Goal: Information Seeking & Learning: Learn about a topic

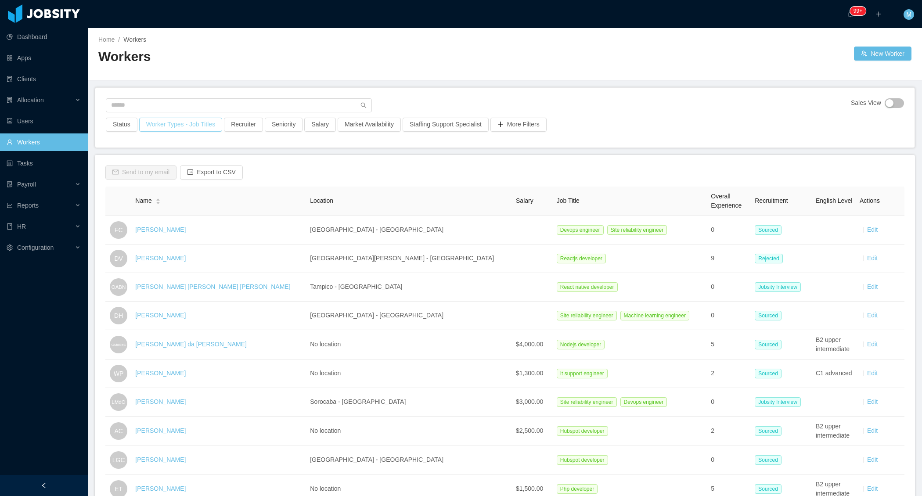
click at [172, 124] on button "Worker Types - Job Titles" at bounding box center [180, 125] width 83 height 14
click at [158, 192] on div "Job Titles" at bounding box center [181, 197] width 124 height 13
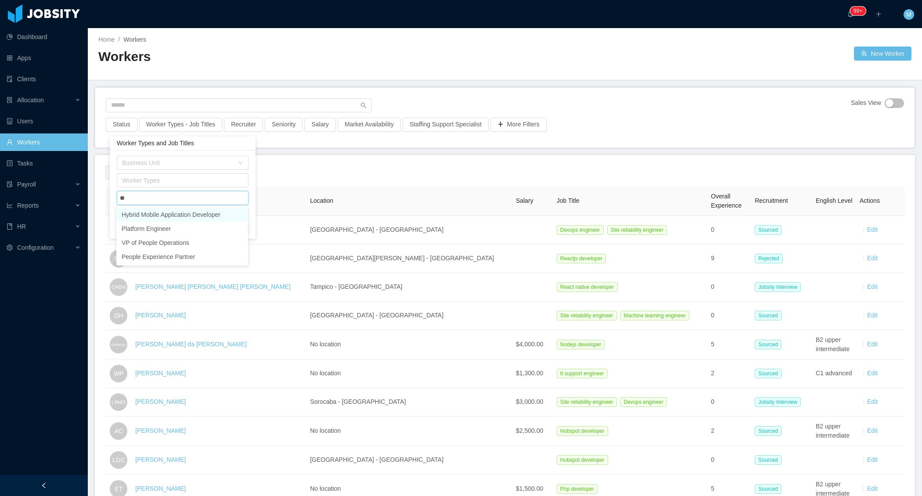
type input "***"
click at [158, 213] on li "Platform Engineer" at bounding box center [182, 215] width 132 height 14
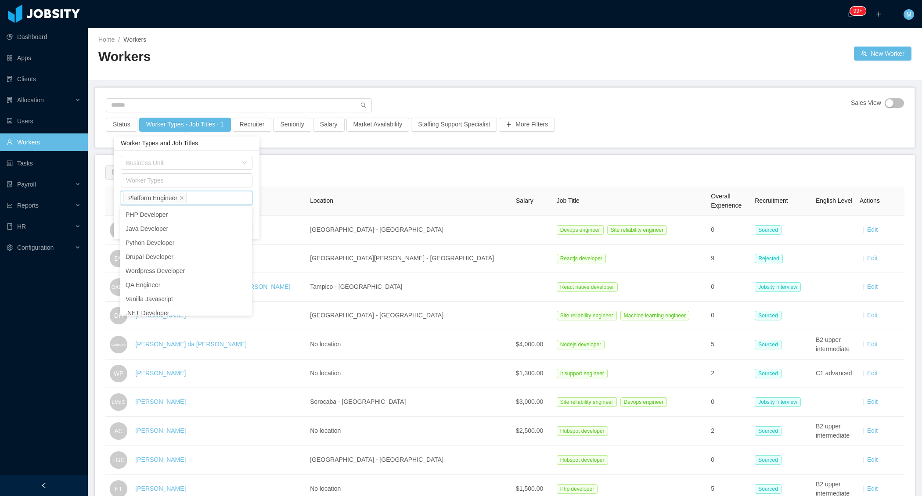
click at [409, 79] on div "Home / Workers / Workers New Worker" at bounding box center [505, 54] width 834 height 52
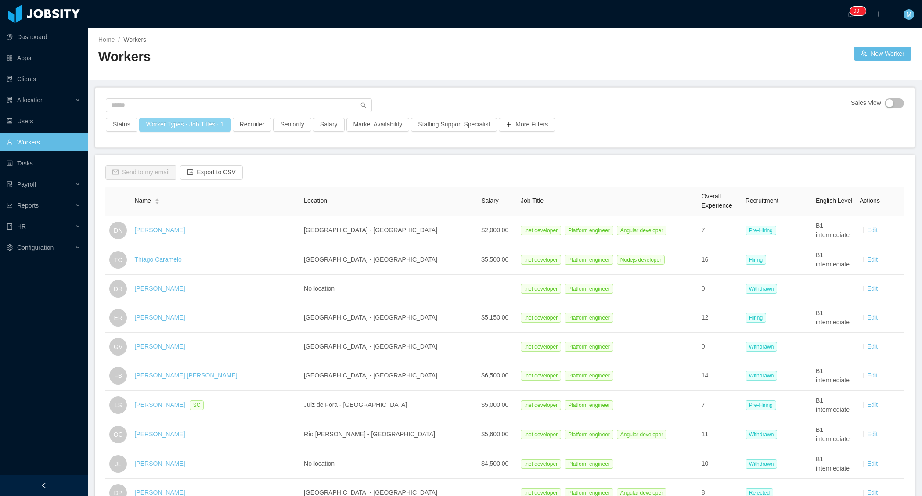
click at [205, 121] on button "Worker Types - Job Titles · 1" at bounding box center [185, 125] width 92 height 14
click at [201, 200] on div "Job Titles Platform Engineer" at bounding box center [185, 197] width 124 height 13
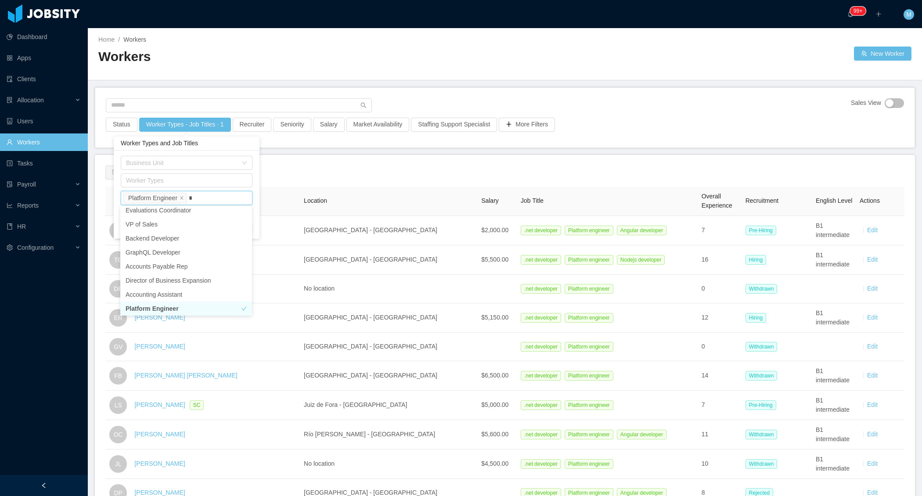
scroll to position [1, 0]
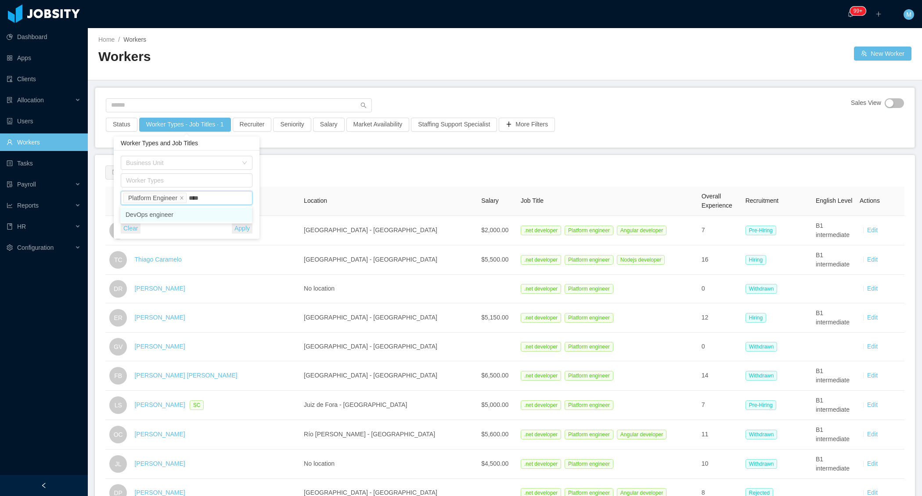
type input "*****"
click at [177, 218] on li "DevOps engineer" at bounding box center [186, 215] width 132 height 14
click at [184, 197] on icon "icon: close" at bounding box center [182, 198] width 4 height 4
click at [464, 88] on div "Sales View Status Worker Types - Job Titles · 1 Recruiter Seniority Salary Mark…" at bounding box center [504, 118] width 819 height 60
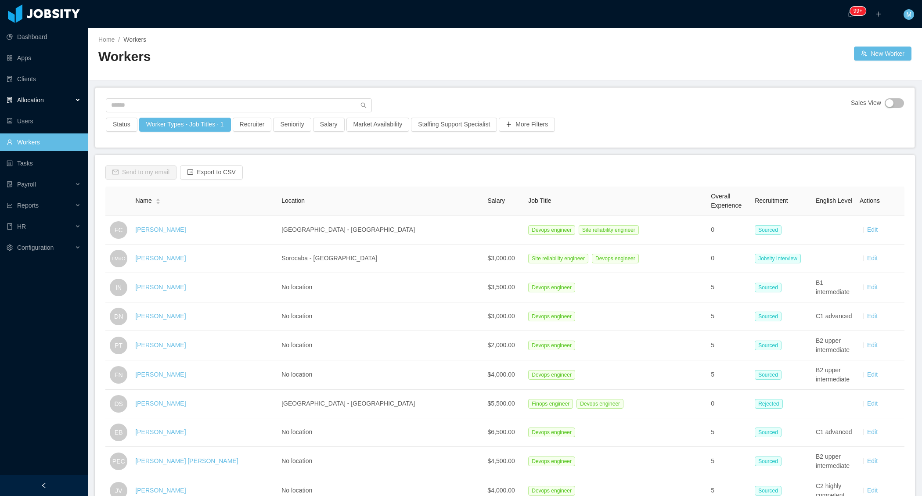
click at [71, 100] on div "Allocation" at bounding box center [44, 100] width 88 height 18
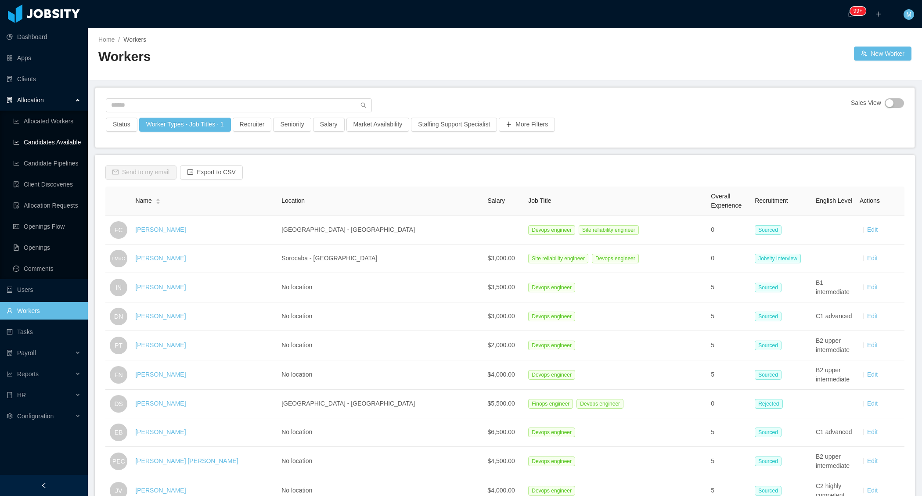
click at [57, 142] on link "Candidates Available" at bounding box center [47, 142] width 68 height 18
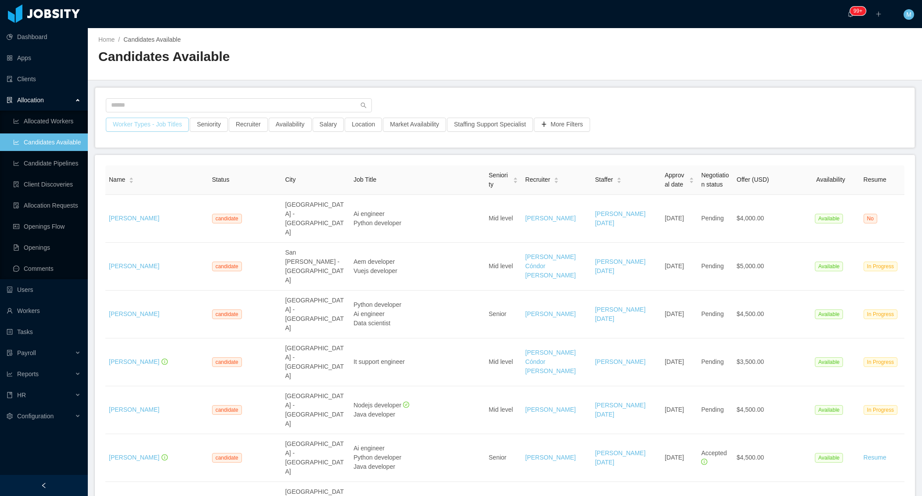
click at [157, 126] on button "Worker Types - Job Titles" at bounding box center [147, 125] width 83 height 14
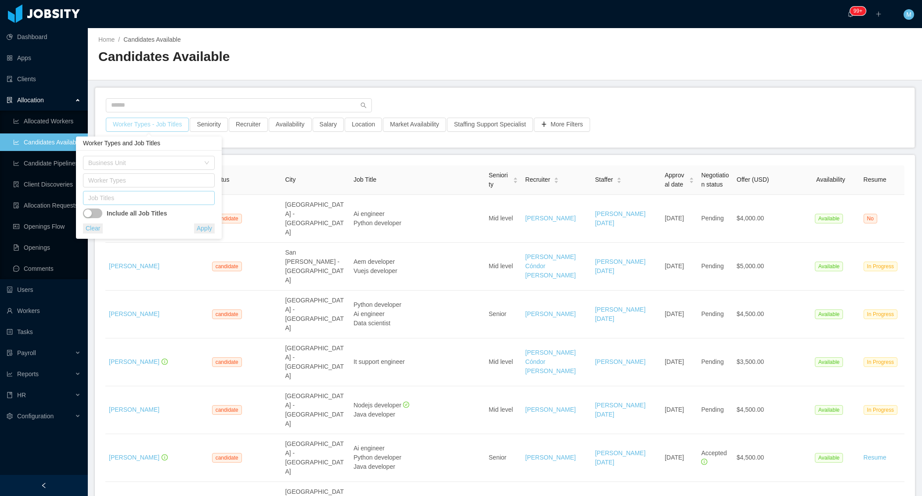
click at [143, 197] on div "Job Titles" at bounding box center [146, 198] width 117 height 9
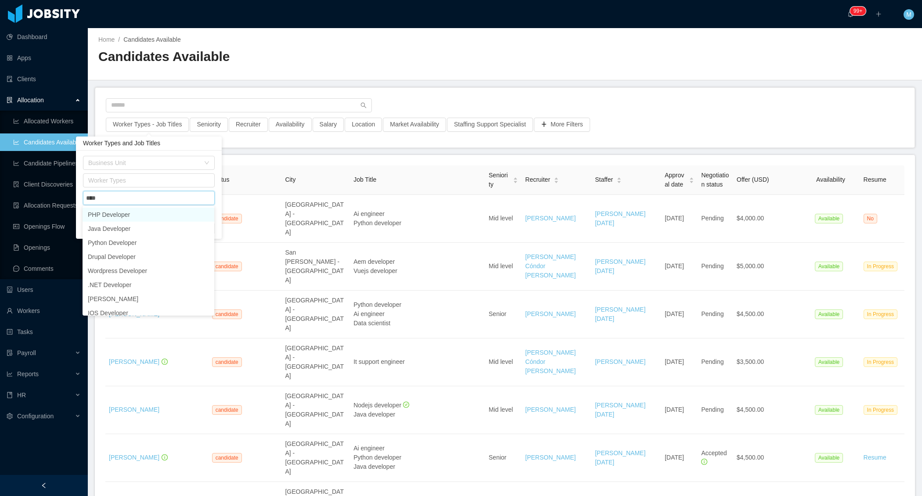
type input "*****"
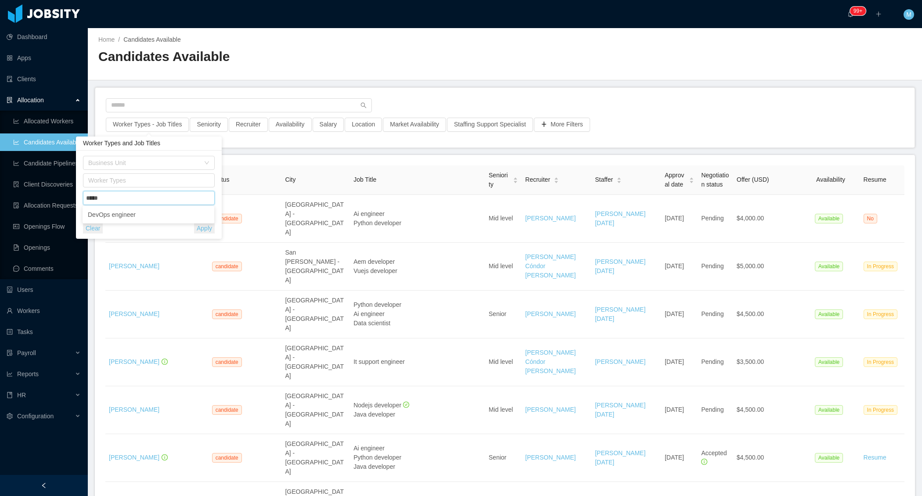
click at [125, 223] on ul "DevOps engineer" at bounding box center [149, 215] width 132 height 18
click at [133, 213] on li "DevOps engineer" at bounding box center [149, 215] width 132 height 14
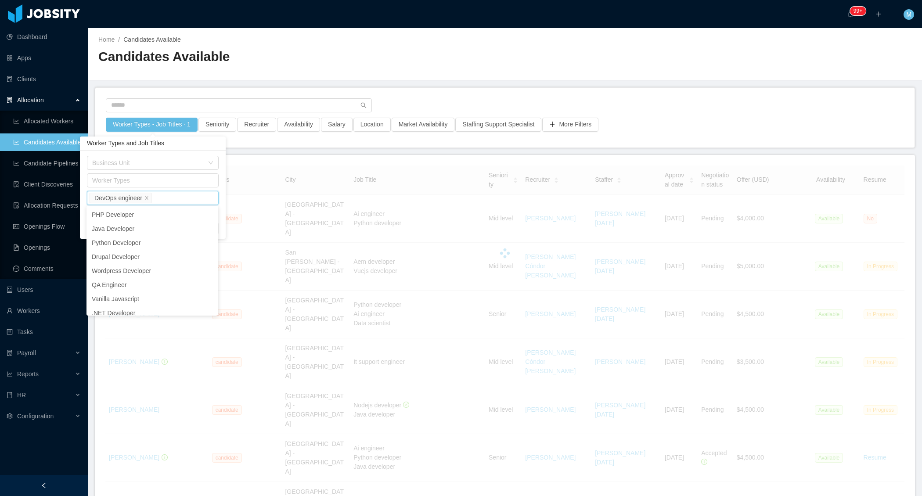
click at [518, 108] on div at bounding box center [505, 107] width 798 height 19
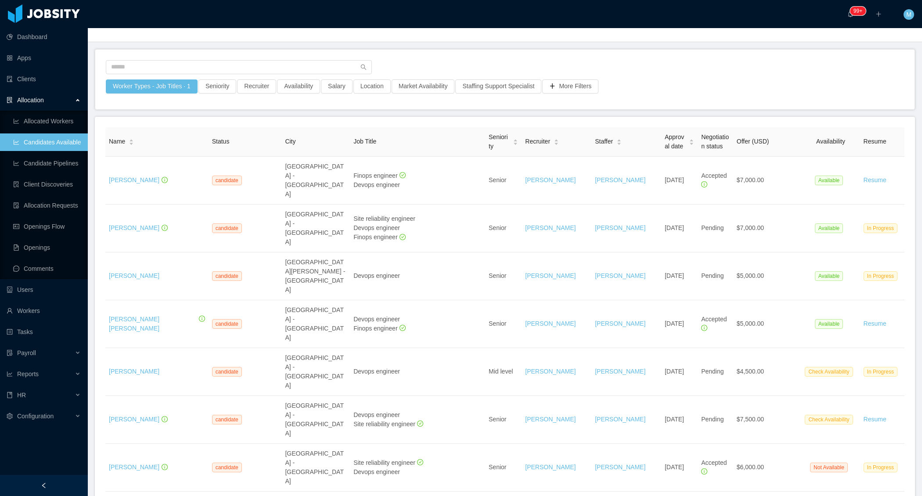
scroll to position [37, 0]
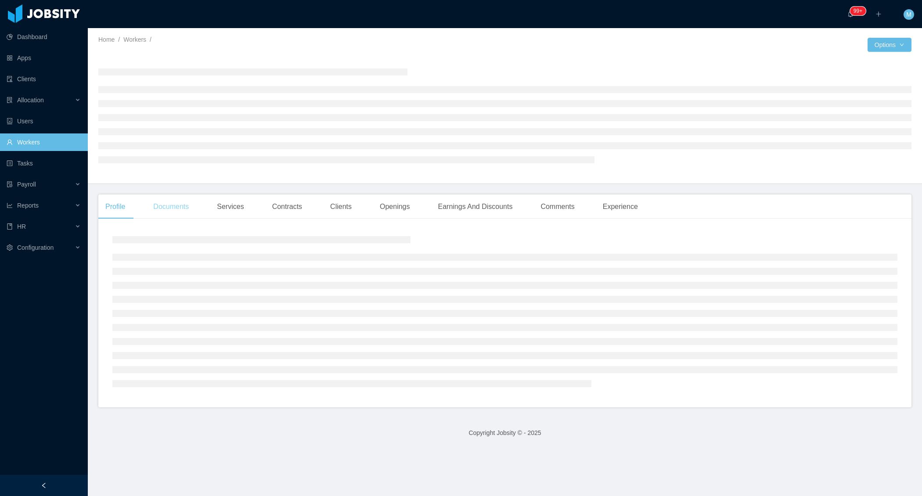
click at [181, 210] on div "Documents" at bounding box center [171, 206] width 50 height 25
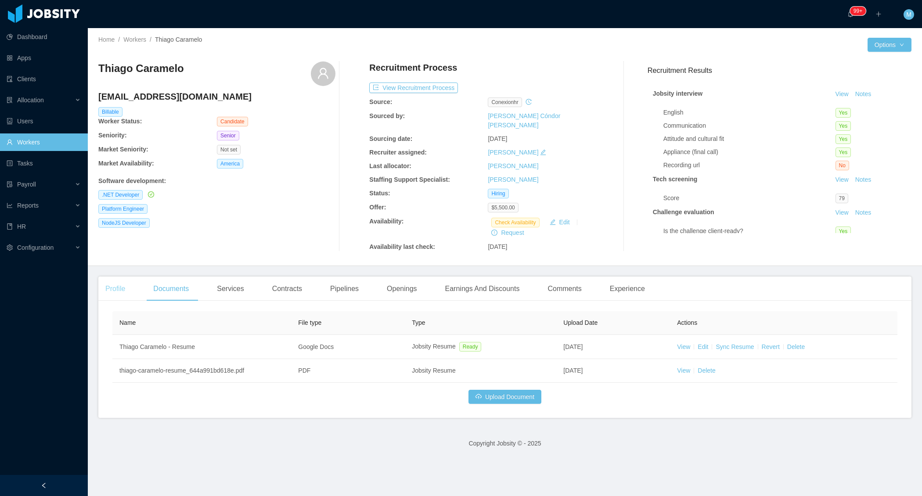
click at [103, 280] on div "Profile" at bounding box center [115, 288] width 34 height 25
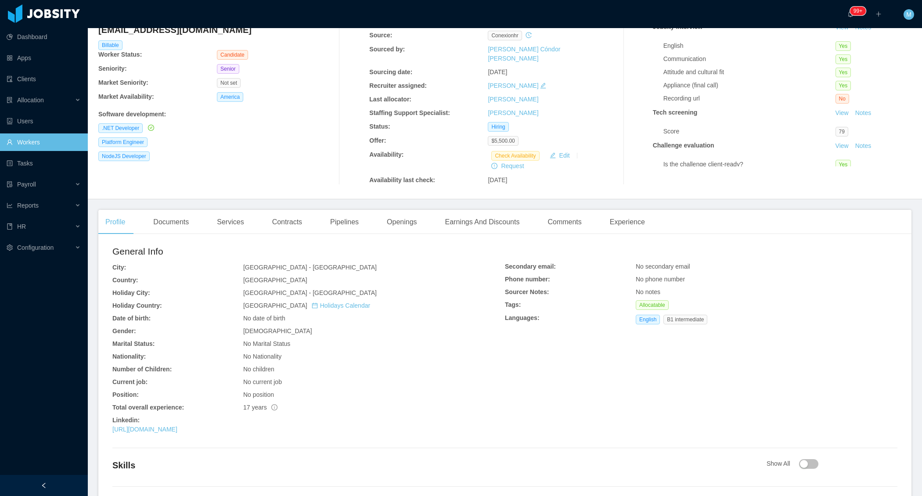
scroll to position [87, 0]
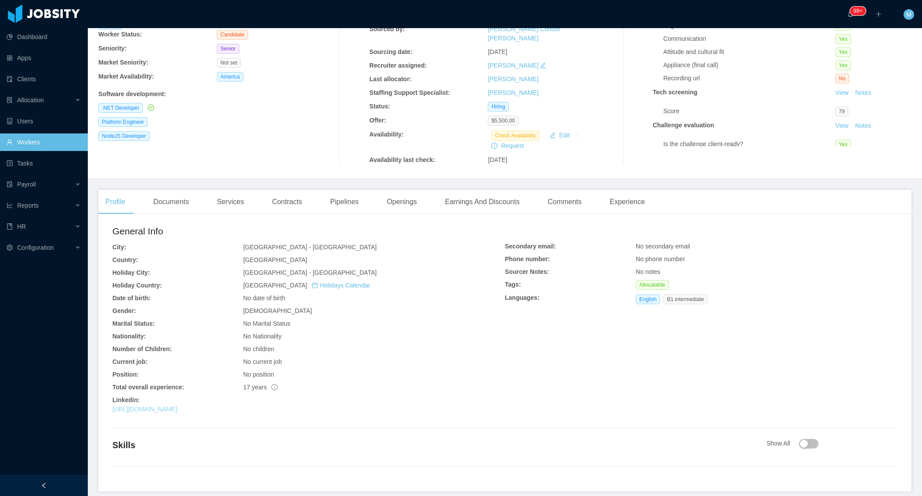
click at [177, 406] on link "https://www.linkedin.com/in/thiagocaramelo/" at bounding box center [144, 409] width 65 height 7
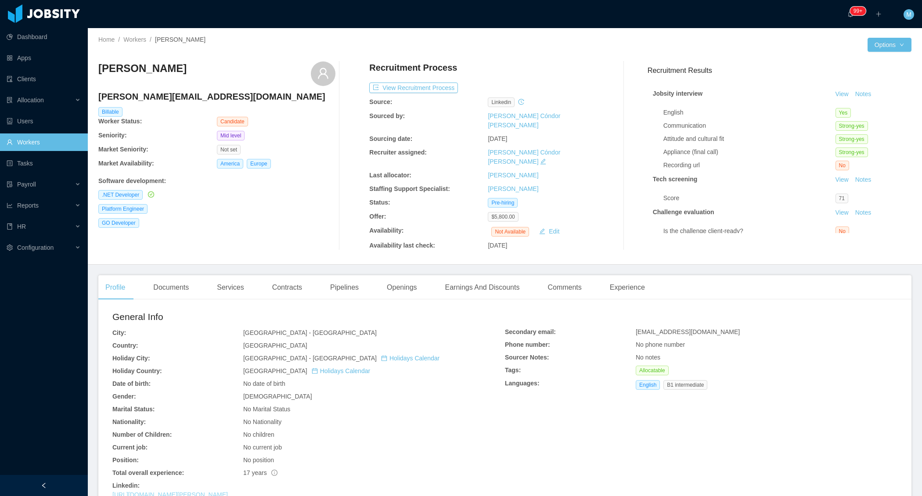
click at [228, 491] on link "https://www.linkedin.com/in/eduardo-marques-228a2b49" at bounding box center [169, 494] width 115 height 7
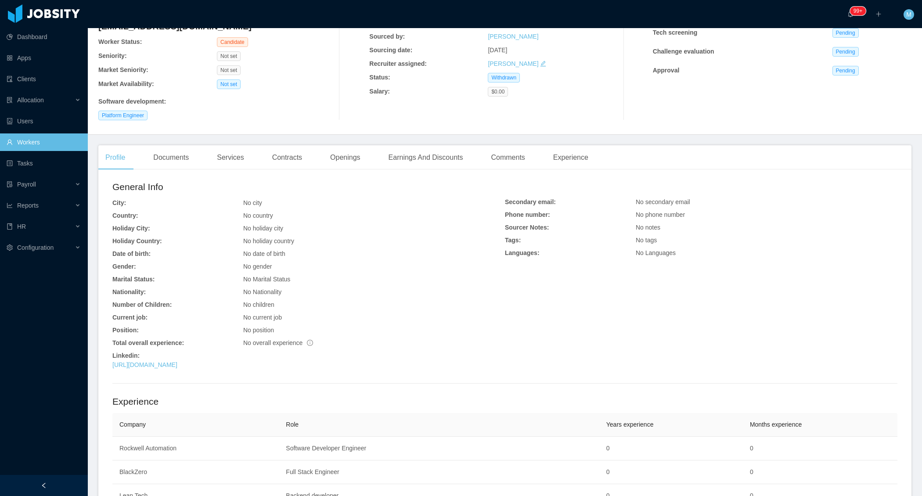
scroll to position [105, 0]
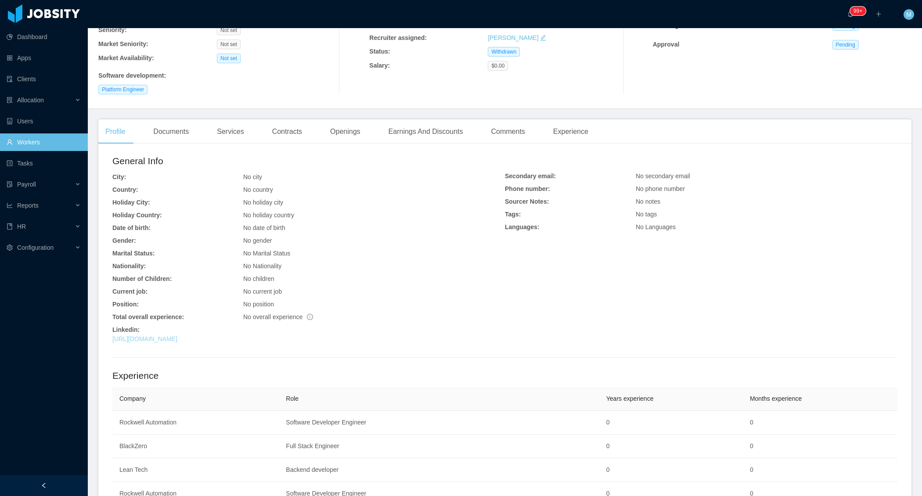
click at [177, 335] on link "https://co.linkedin.com/in/jojmartinezma" at bounding box center [144, 338] width 65 height 7
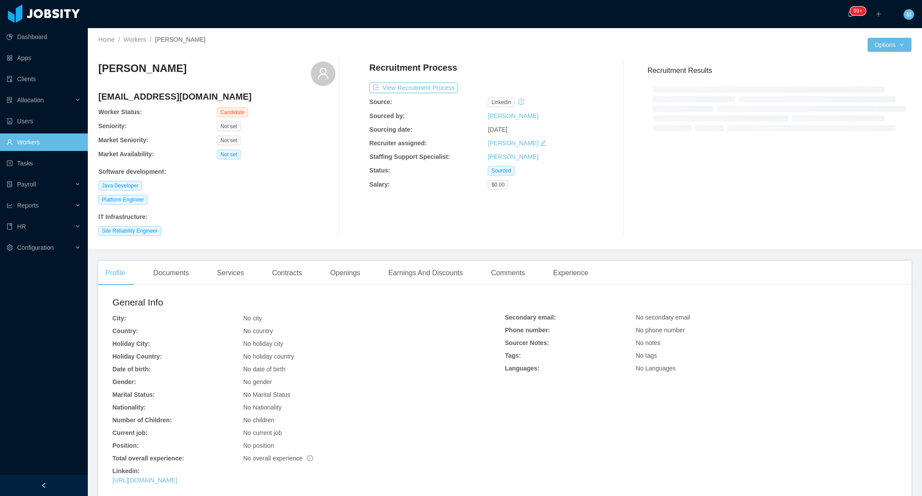
scroll to position [68, 0]
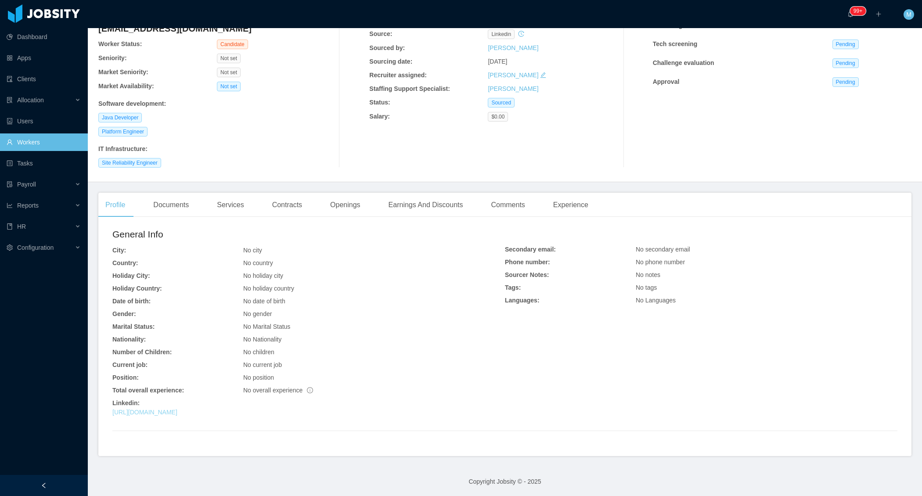
click at [177, 411] on link "[URL][DOMAIN_NAME]" at bounding box center [144, 412] width 65 height 7
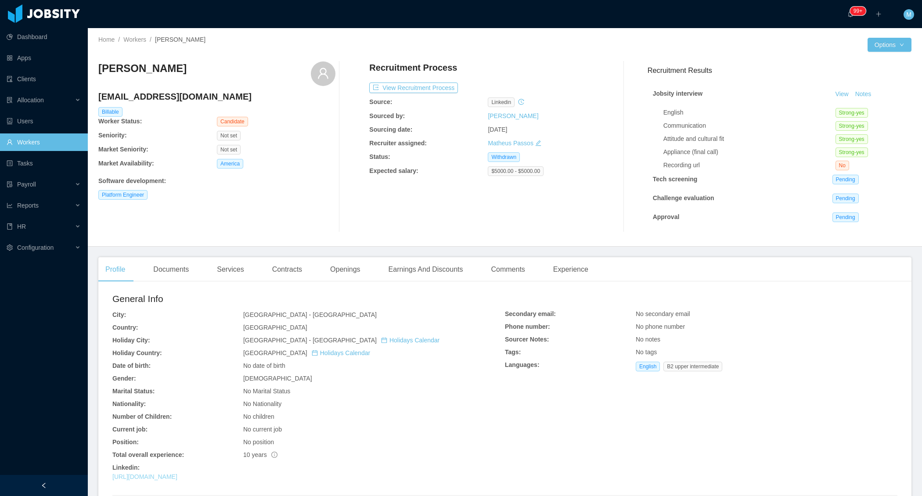
click at [177, 479] on link "https://br.linkedin.com/in/marcoswca" at bounding box center [144, 476] width 65 height 7
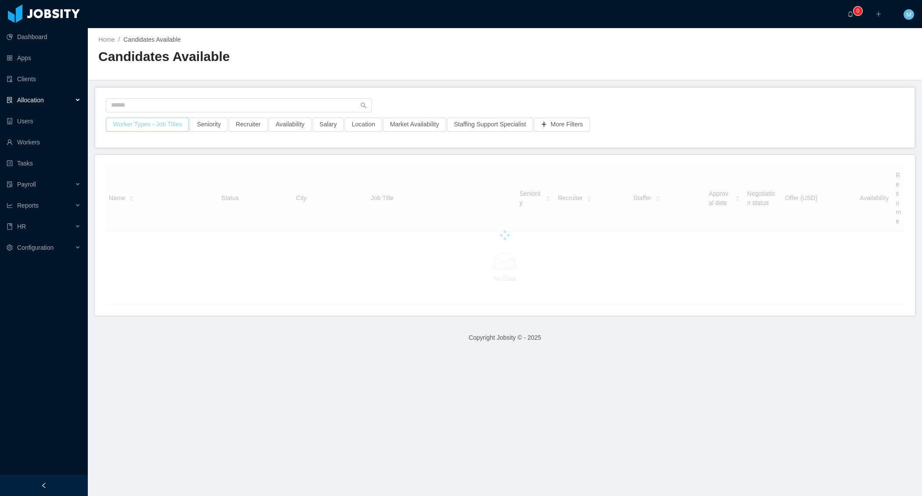
click at [175, 125] on button "Worker Types - Job Titles" at bounding box center [147, 125] width 83 height 14
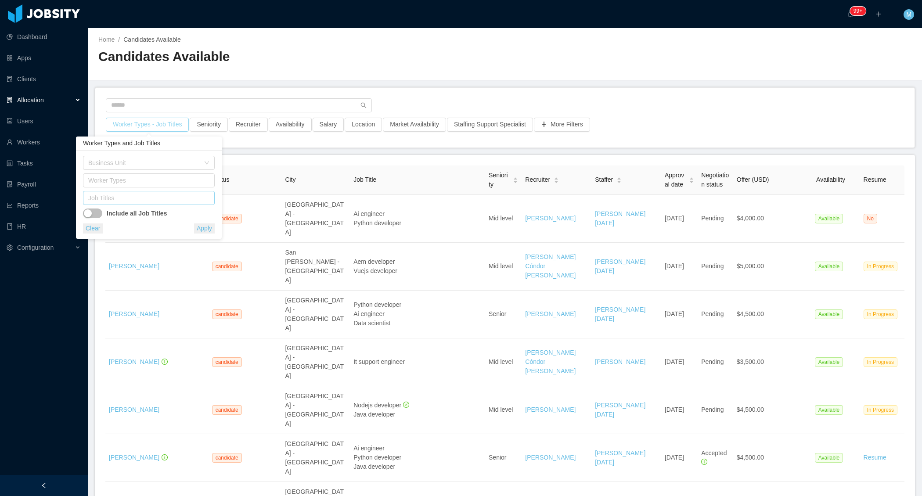
click at [157, 197] on div "Job Titles" at bounding box center [146, 198] width 117 height 9
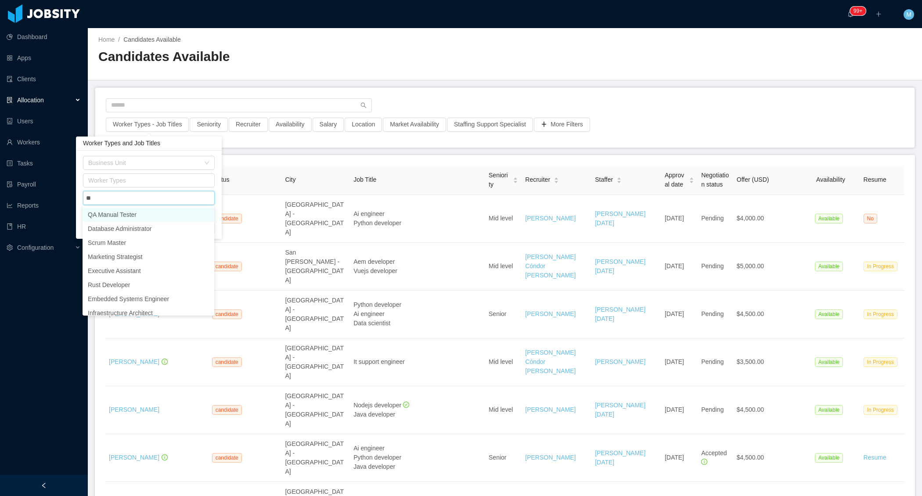
type input "*"
click at [153, 181] on div "Worker Types" at bounding box center [146, 180] width 117 height 9
click at [126, 223] on li "Quality Assurance" at bounding box center [149, 225] width 132 height 14
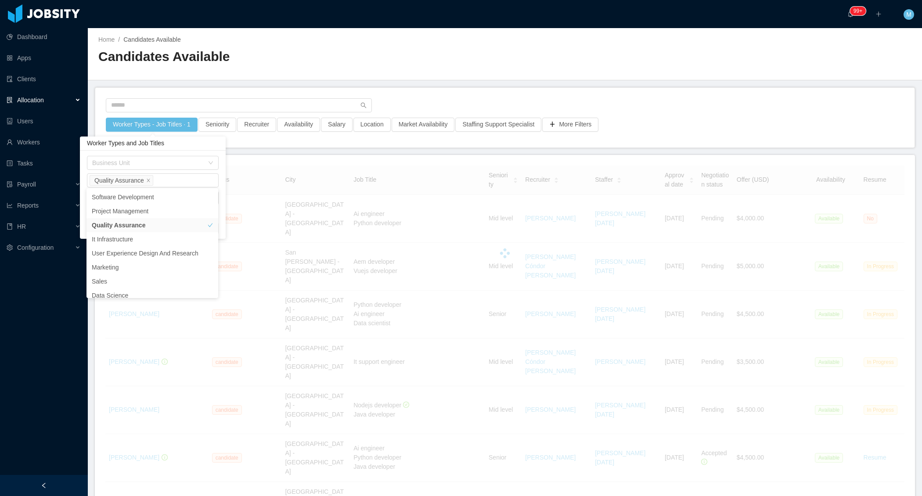
click at [194, 147] on div "Worker Types and Job Titles" at bounding box center [153, 143] width 146 height 14
click at [149, 199] on div "Job Titles" at bounding box center [150, 198] width 117 height 9
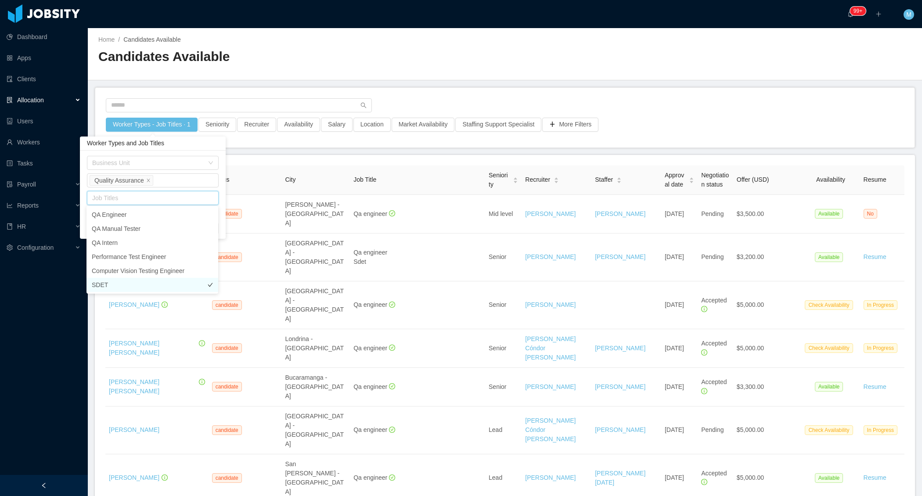
click at [117, 284] on li "SDET" at bounding box center [152, 285] width 132 height 14
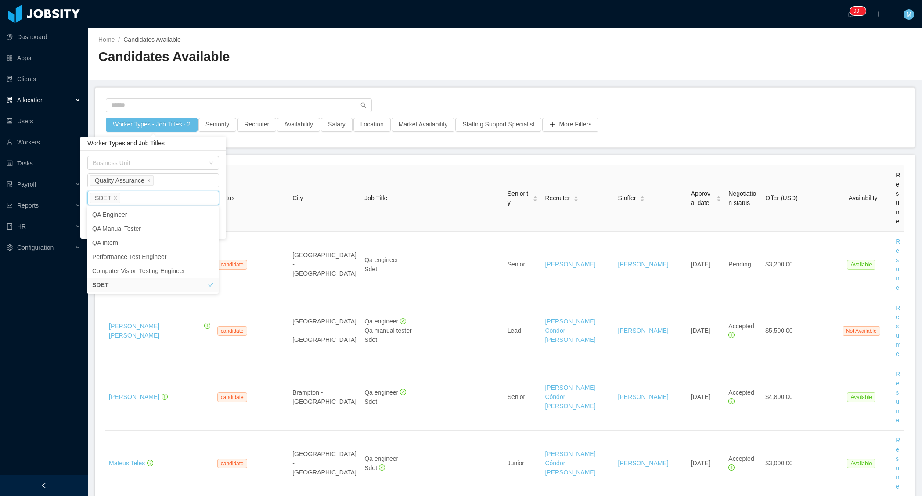
click at [627, 94] on div "Worker Types - Job Titles · 2 Seniority Recruiter Availability Salary Location …" at bounding box center [504, 118] width 819 height 60
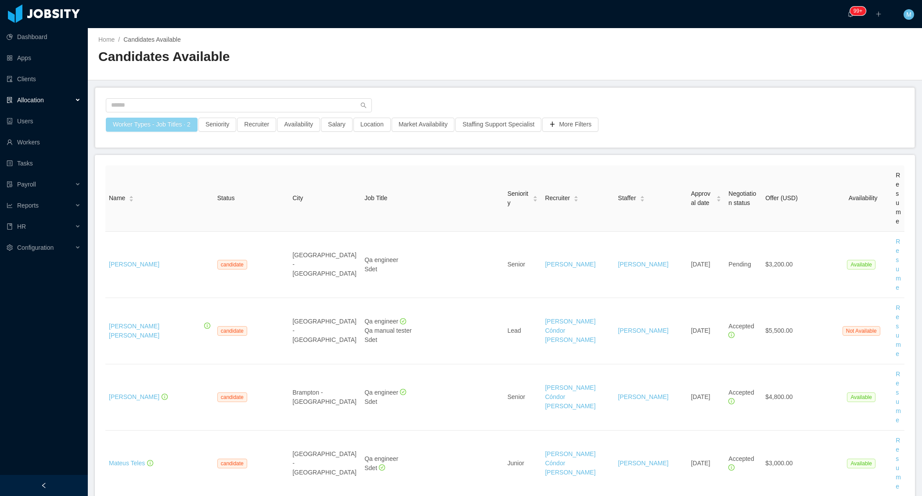
click at [185, 130] on button "Worker Types - Job Titles · 2" at bounding box center [152, 125] width 92 height 14
click at [150, 181] on icon "icon: close" at bounding box center [149, 180] width 4 height 4
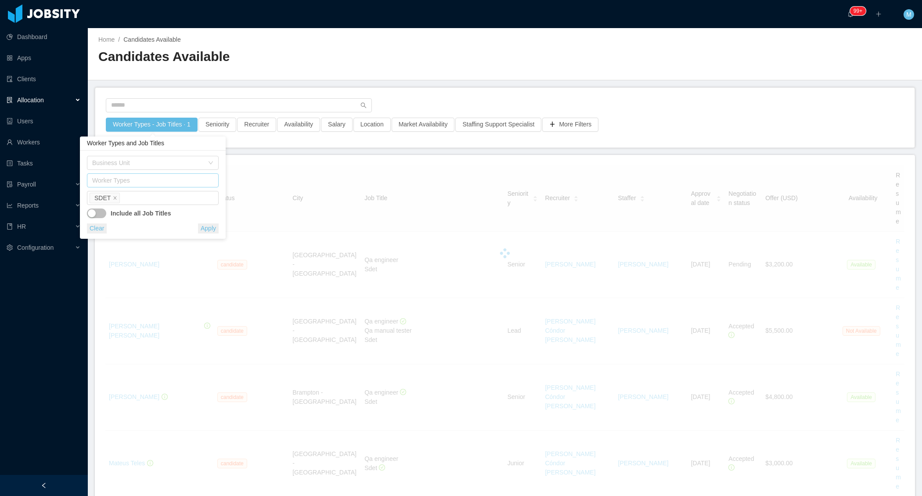
click at [570, 84] on main "Home / Candidates Available / Candidates Available Worker Types - Job Titles · …" at bounding box center [505, 262] width 834 height 468
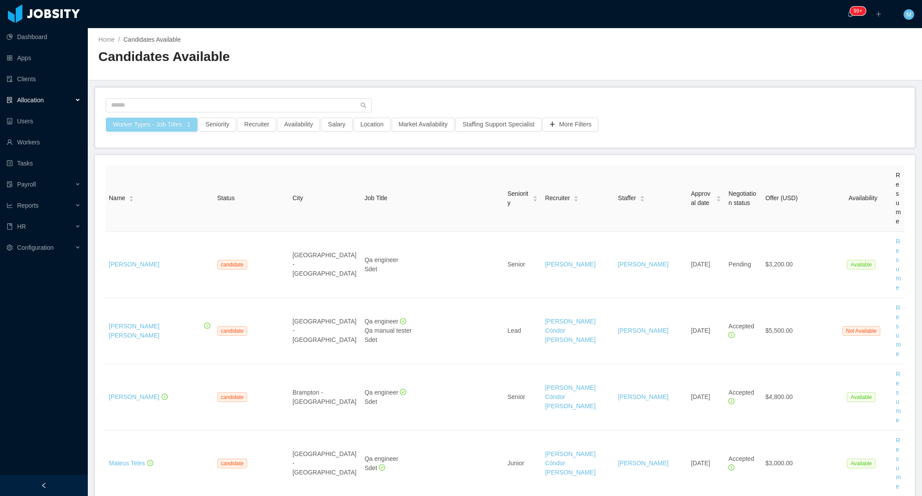
click at [158, 126] on button "Worker Types - Job Titles · 1" at bounding box center [152, 125] width 92 height 14
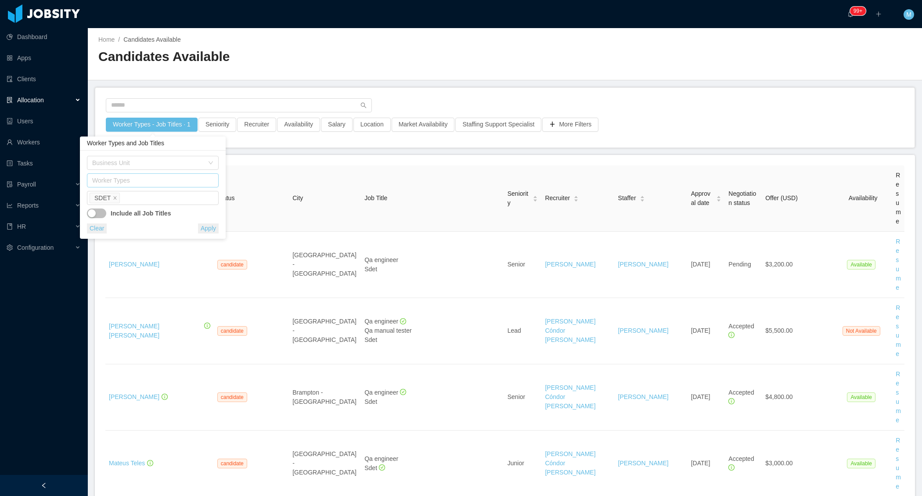
click at [388, 55] on h2 "Candidates Available" at bounding box center [301, 57] width 406 height 18
click at [84, 104] on div "Allocation" at bounding box center [44, 100] width 88 height 18
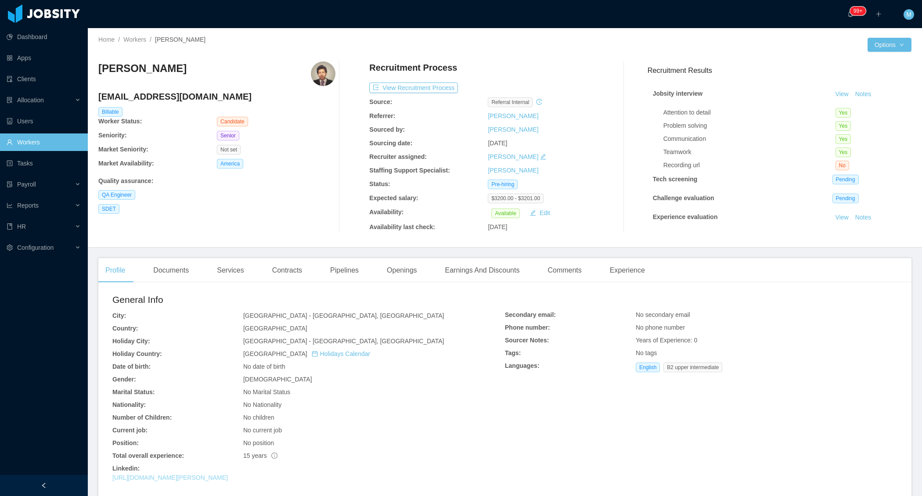
click at [220, 477] on link "[URL][DOMAIN_NAME][PERSON_NAME]" at bounding box center [169, 477] width 115 height 7
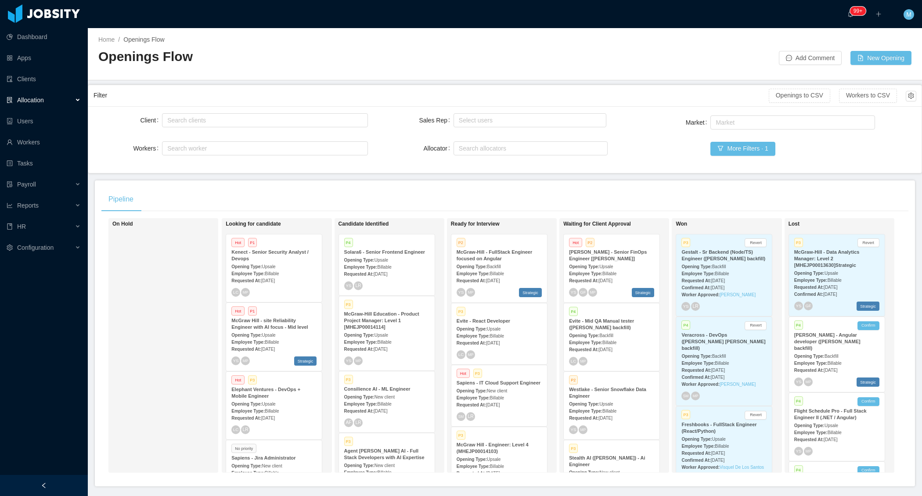
scroll to position [661, 0]
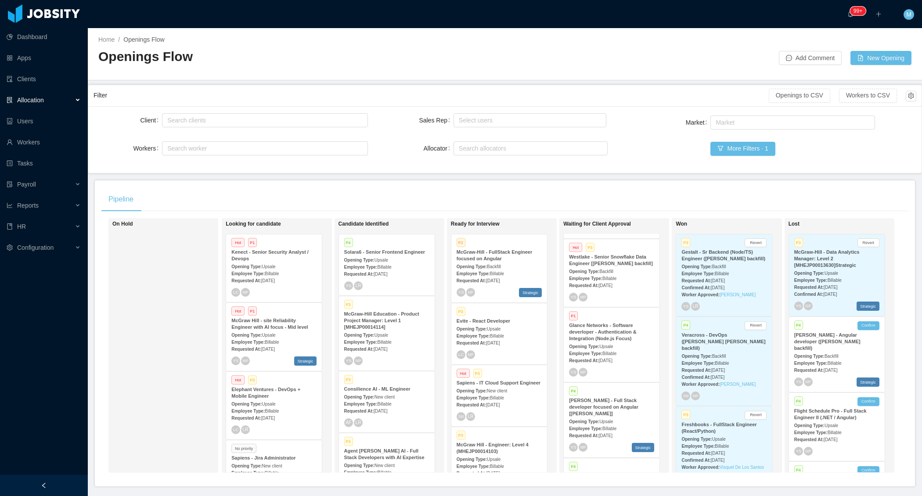
click at [610, 351] on div "Opening Type: Upsale" at bounding box center [611, 345] width 85 height 9
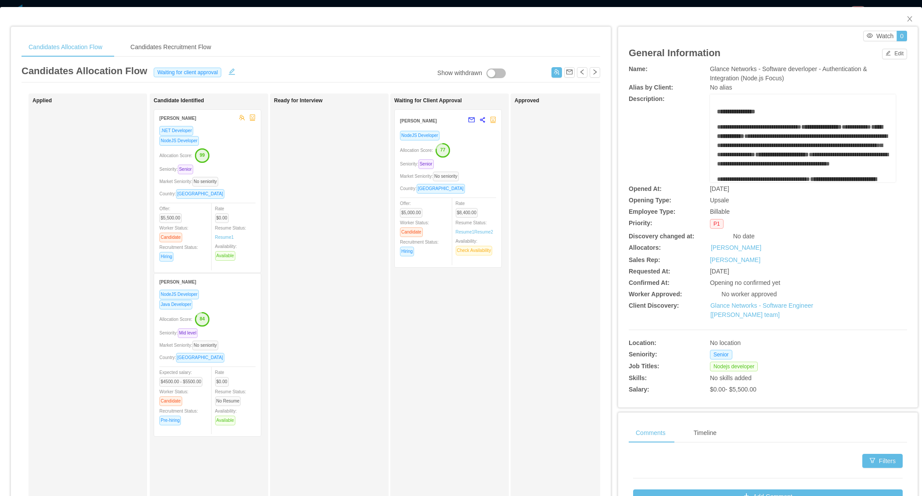
click at [240, 316] on div "Allocation Score: 84" at bounding box center [207, 319] width 96 height 14
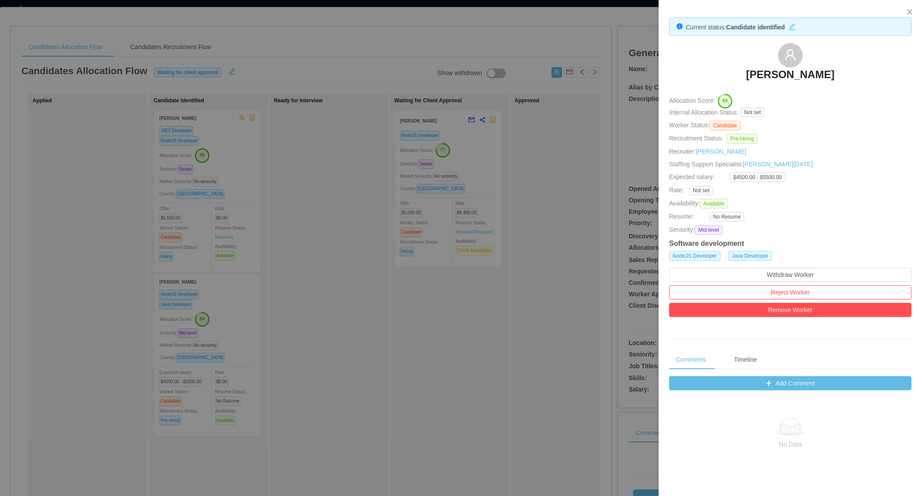
click at [342, 348] on div at bounding box center [461, 248] width 922 height 496
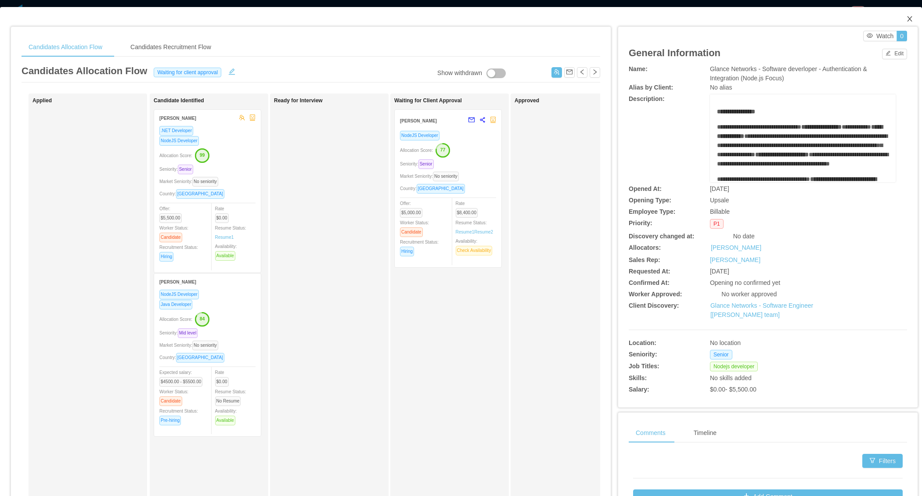
click at [905, 19] on span "Close" at bounding box center [909, 19] width 25 height 25
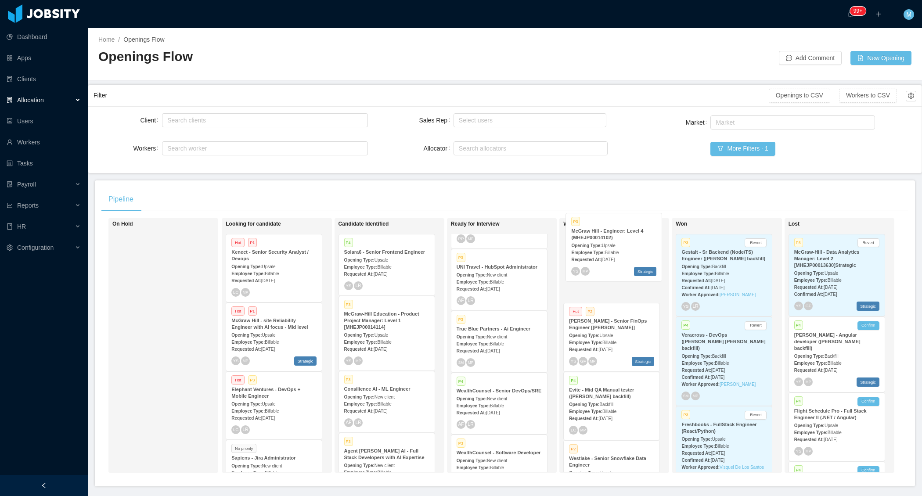
drag, startPoint x: 485, startPoint y: 368, endPoint x: 600, endPoint y: 258, distance: 158.9
click at [600, 258] on div "On Hold Looking for candidate Hot P1 Kenect - Senior Security Analyst / Devops …" at bounding box center [504, 349] width 807 height 262
click at [629, 176] on main "Home / Openings Flow / Openings Flow Add Comment New Opening Filter Openings to…" at bounding box center [505, 262] width 834 height 468
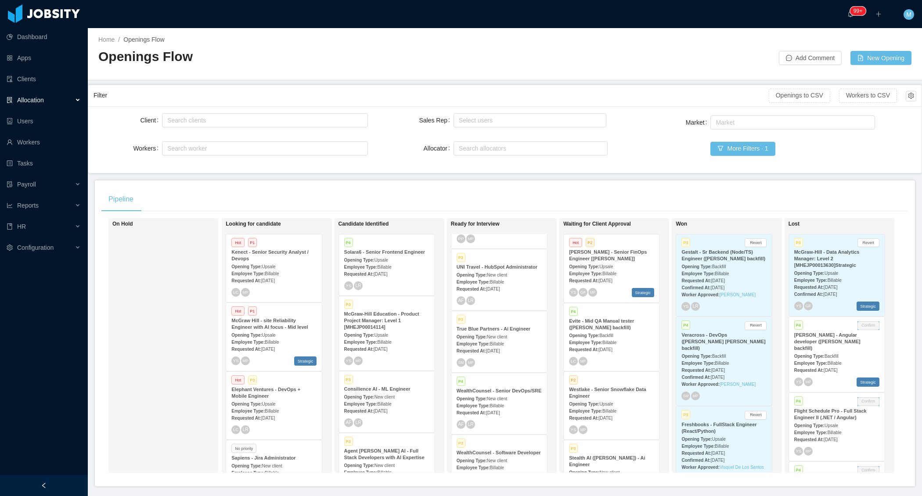
scroll to position [321, 0]
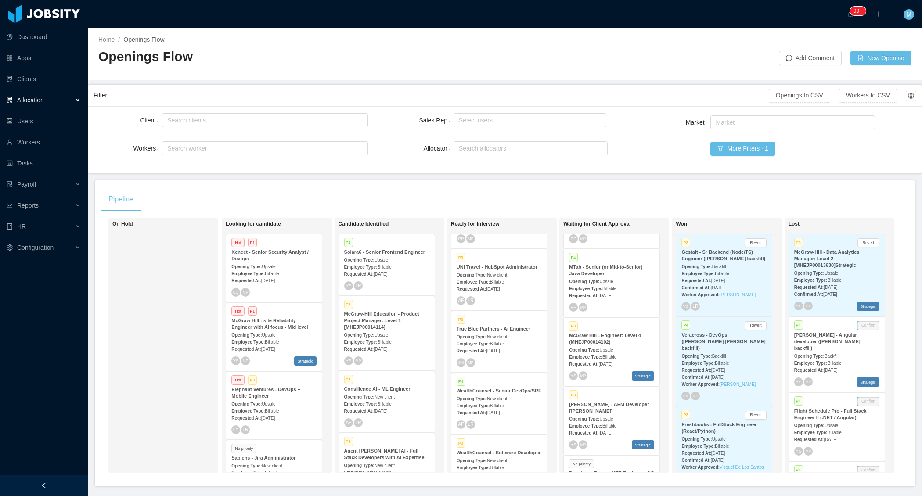
click at [603, 345] on strong "McGraw Hill - Engineer: Level 4 (MHEJP00014102)" at bounding box center [605, 339] width 72 height 12
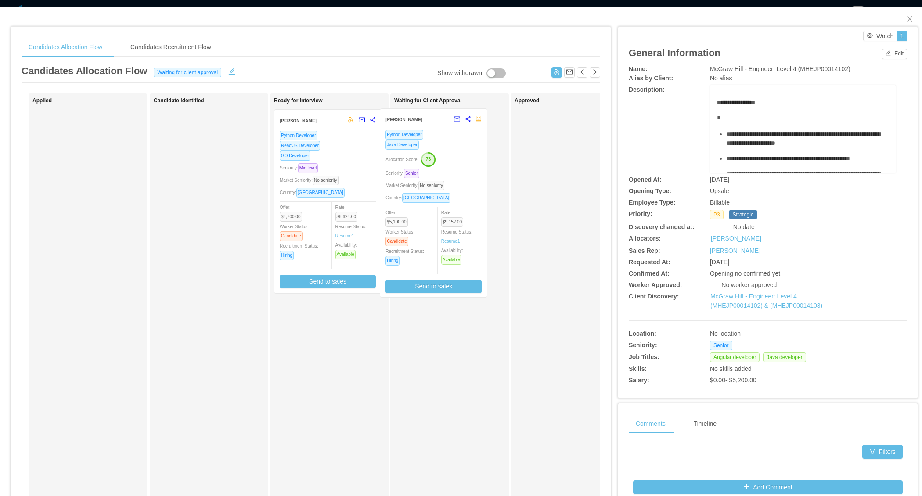
drag, startPoint x: 358, startPoint y: 205, endPoint x: 464, endPoint y: 205, distance: 106.2
click at [464, 205] on div "Applied Candidate Identified Ready for Interview Mario Jimenez Carrasco Python …" at bounding box center [311, 316] width 578 height 446
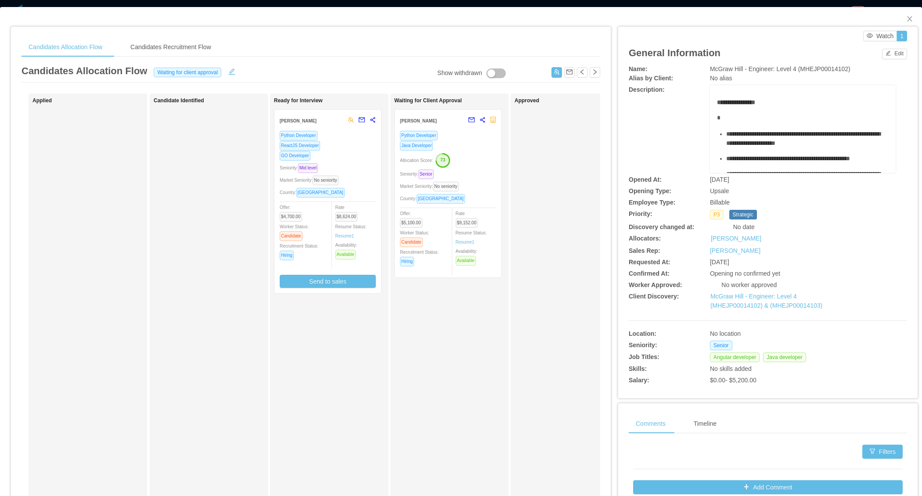
click at [557, 299] on div "Approved" at bounding box center [575, 312] width 123 height 431
click at [470, 118] on button "button" at bounding box center [468, 120] width 11 height 14
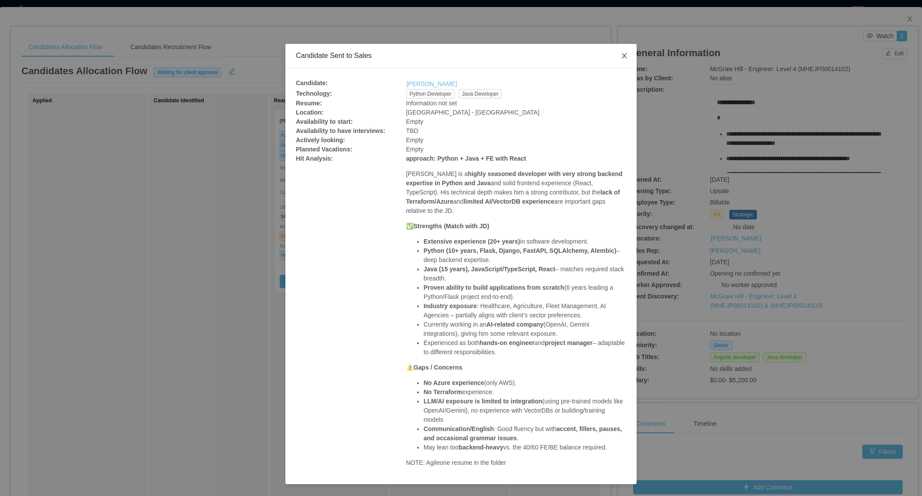
click at [624, 57] on icon "icon: close" at bounding box center [624, 55] width 7 height 7
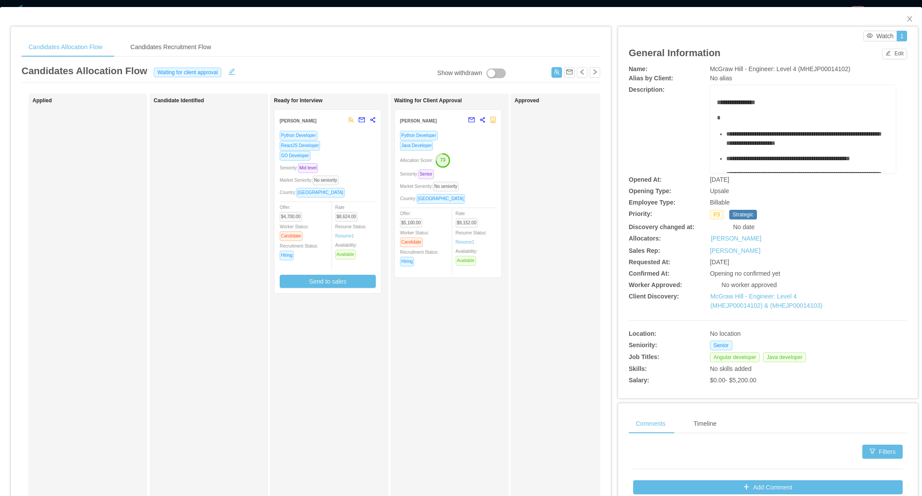
click at [457, 390] on div "Waiting for Client Approval Mario Jimenez Carrasco Python Developer Java Develo…" at bounding box center [455, 312] width 123 height 431
drag, startPoint x: 914, startPoint y: 16, endPoint x: 527, endPoint y: 319, distance: 491.5
click at [914, 16] on span "Close" at bounding box center [909, 19] width 25 height 25
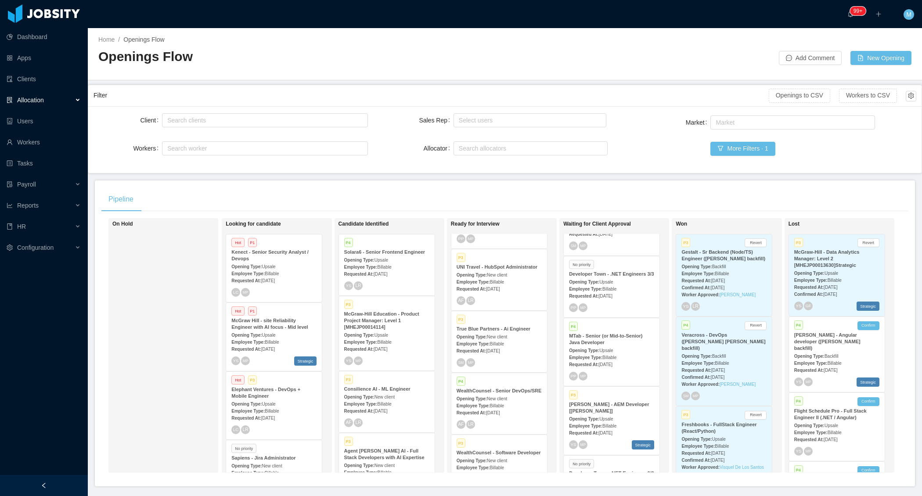
scroll to position [730, 0]
click at [640, 181] on div "Pipeline On Hold Looking for candidate Hot P1 Kenect - Senior Security Analyst …" at bounding box center [505, 333] width 820 height 306
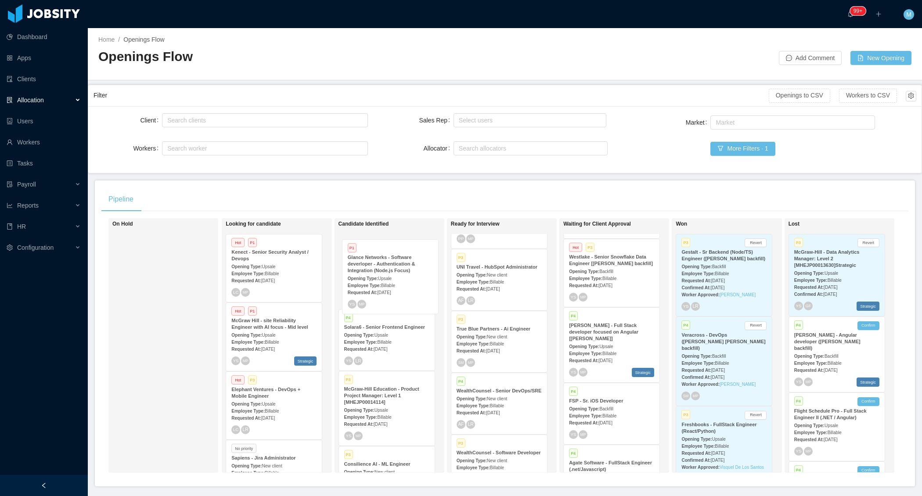
drag, startPoint x: 616, startPoint y: 383, endPoint x: 391, endPoint y: 293, distance: 241.9
click at [391, 292] on div "On Hold Looking for candidate Hot P1 Kenect - Senior Security Analyst / Devops …" at bounding box center [504, 349] width 807 height 262
click at [377, 309] on div "P4 Solara6 - Senior Frontend Engineer Opening Type: Upsale Employee Type: Billa…" at bounding box center [387, 339] width 96 height 61
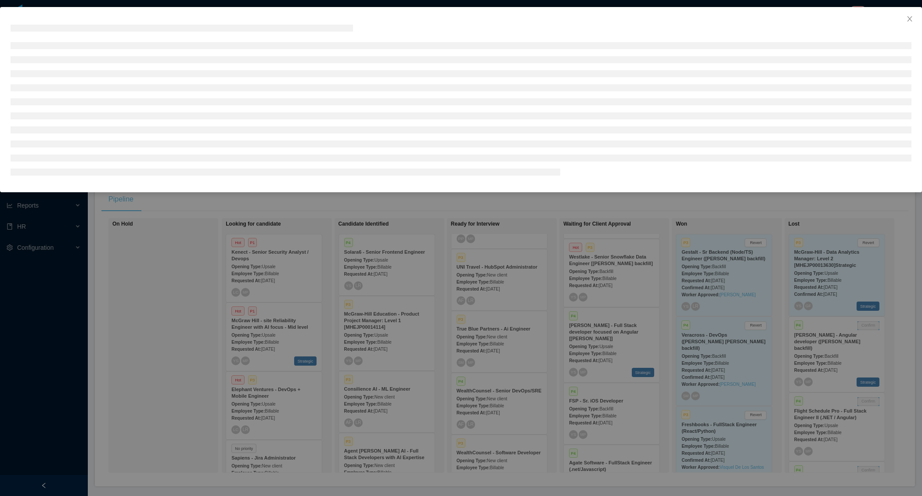
scroll to position [244, 0]
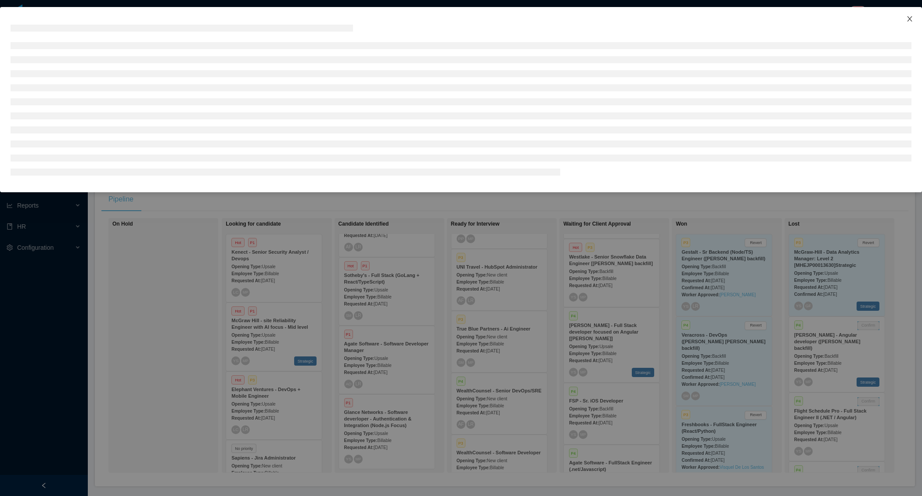
click at [904, 21] on span "Close" at bounding box center [909, 19] width 25 height 25
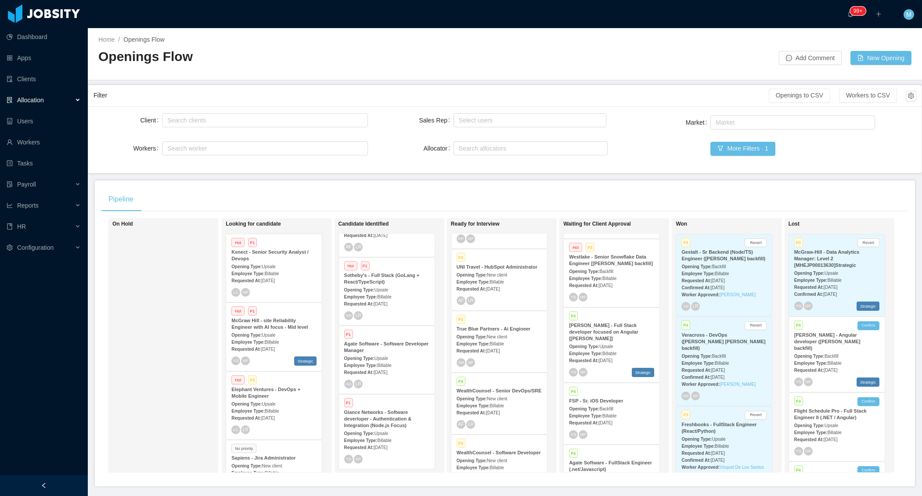
click at [374, 431] on strong "Opening Type:" at bounding box center [359, 433] width 30 height 5
click at [377, 430] on div "Show withdrawn Applied Candidate Identified Ready for Interview Rafael Ramos Py…" at bounding box center [311, 316] width 578 height 446
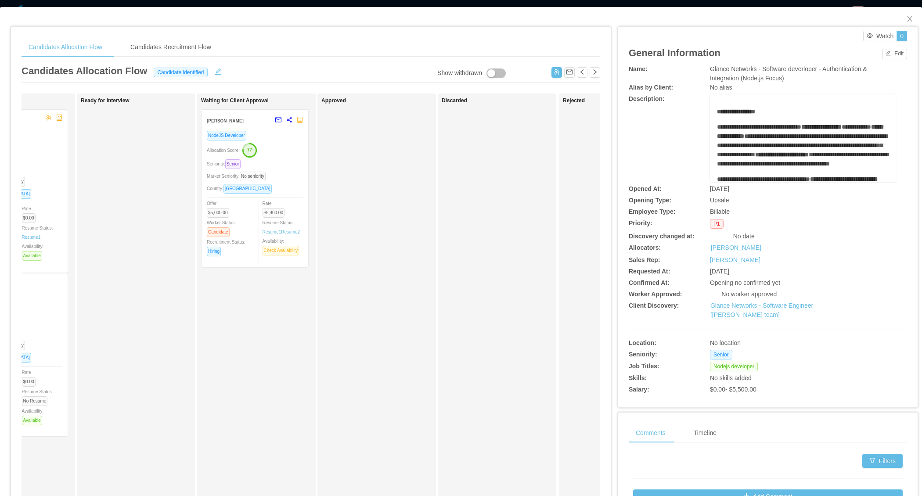
scroll to position [0, 231]
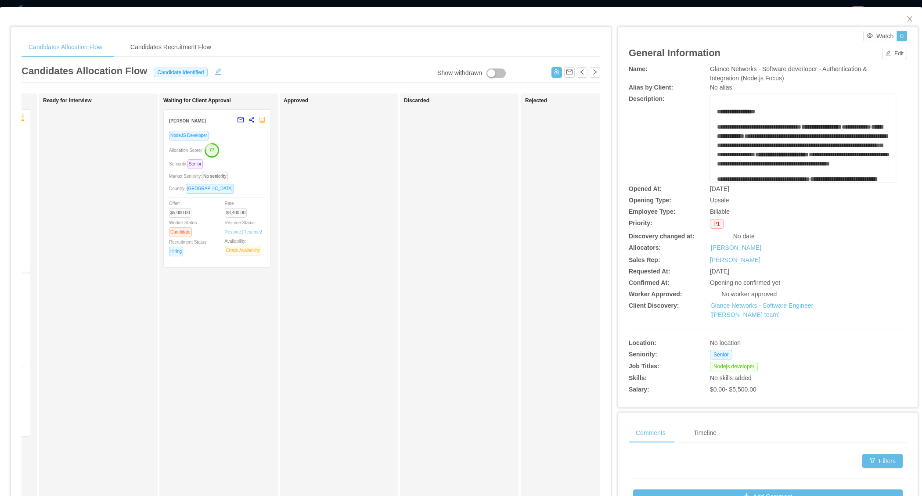
click at [250, 193] on div "NodeJS Developer Allocation Score: 77 Seniority: Senior Market Seniority: No se…" at bounding box center [217, 196] width 96 height 132
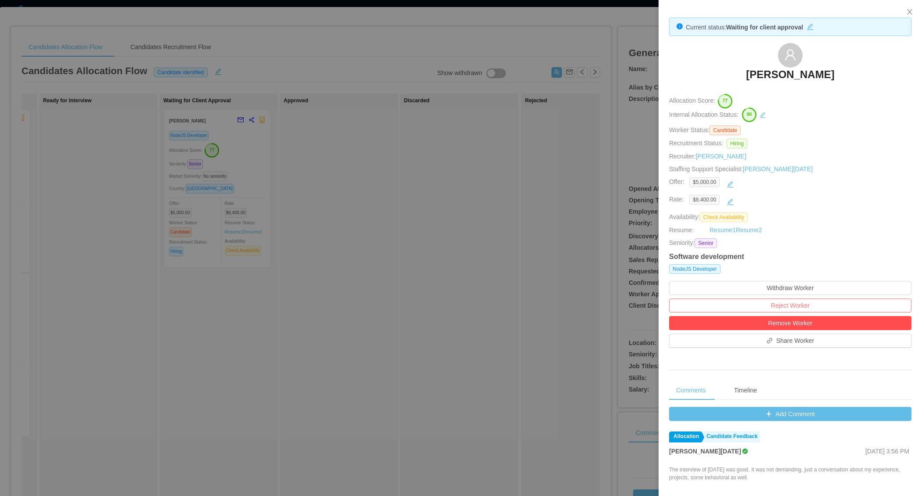
click at [781, 305] on button "Reject Worker" at bounding box center [790, 305] width 242 height 14
click at [807, 281] on button "Reject" at bounding box center [807, 279] width 25 height 11
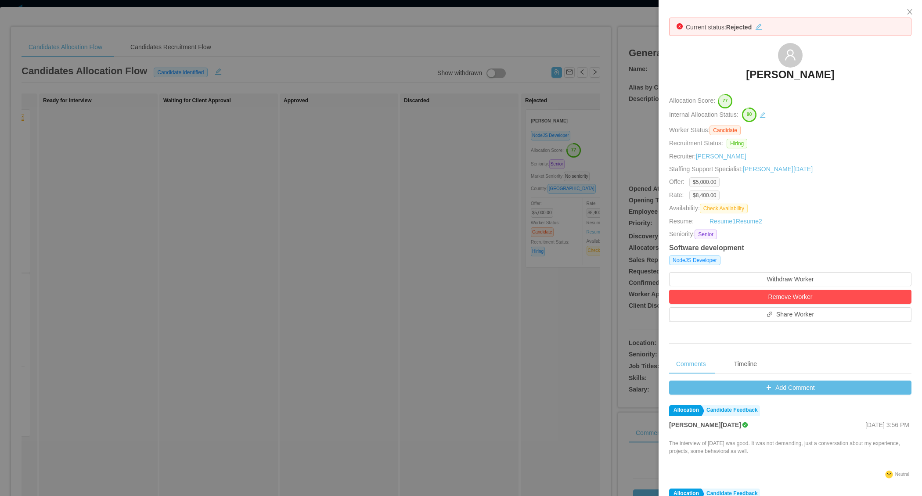
click at [482, 325] on div at bounding box center [461, 248] width 922 height 496
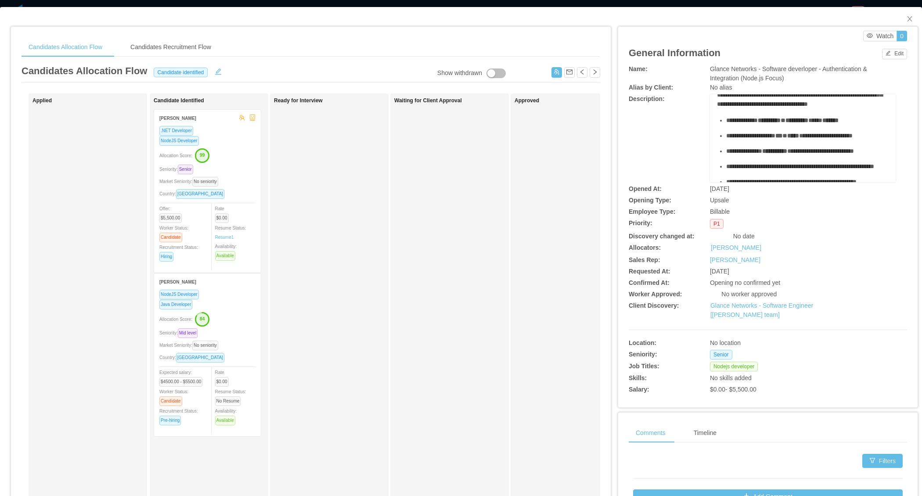
scroll to position [111, 0]
click at [909, 18] on icon "icon: close" at bounding box center [909, 18] width 7 height 7
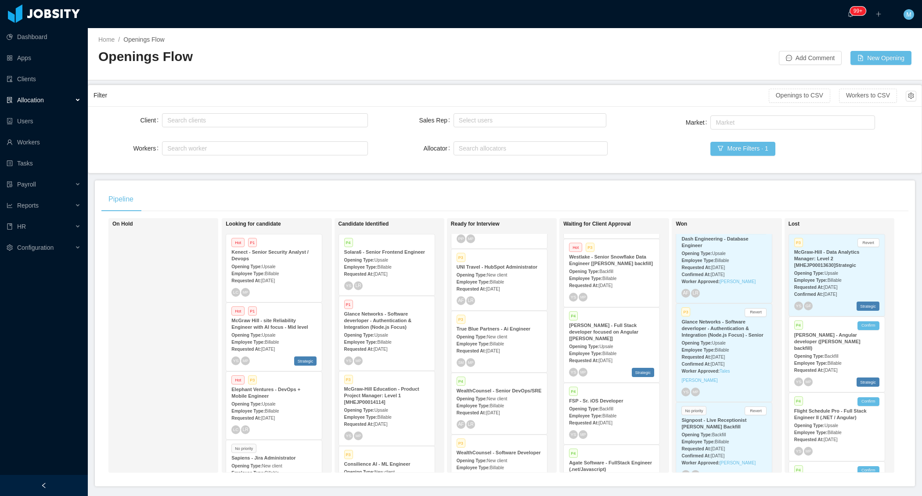
click at [384, 327] on strong "Glance Networks - Software deverloper - Authentication & Integration (Node.js F…" at bounding box center [378, 320] width 68 height 18
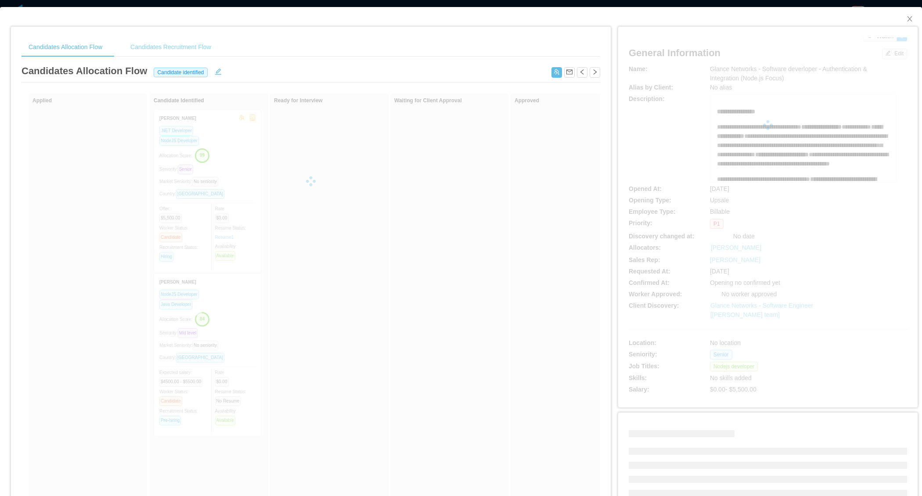
click at [184, 49] on div "Candidates Recruitment Flow" at bounding box center [170, 47] width 95 height 20
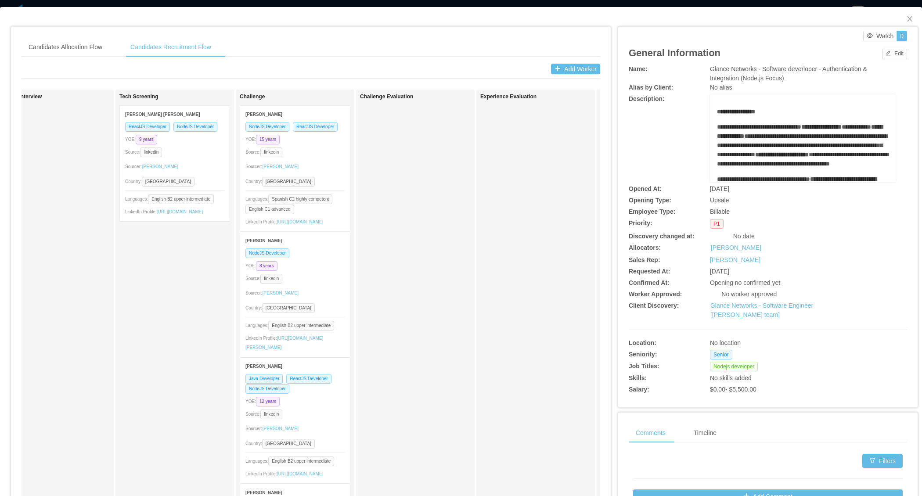
click at [428, 267] on div "Challenge Evaluation" at bounding box center [415, 308] width 111 height 431
click at [907, 18] on icon "icon: close" at bounding box center [909, 18] width 7 height 7
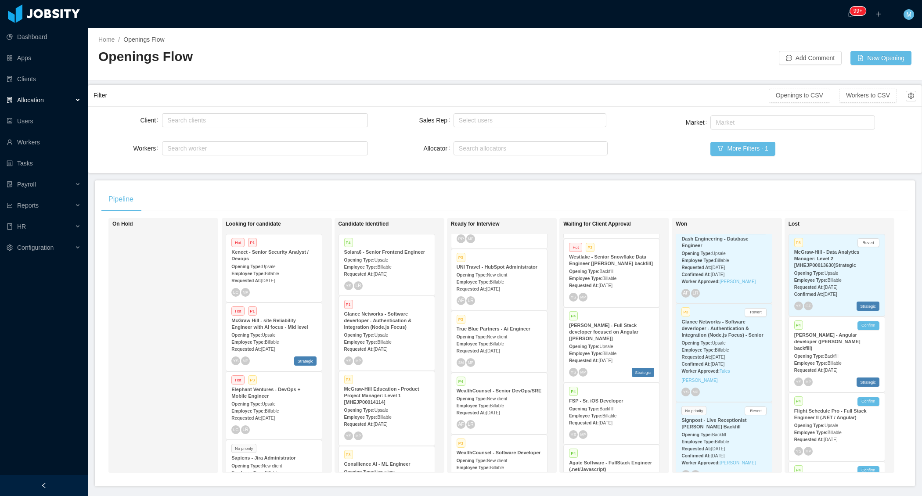
click at [171, 323] on div "On Hold" at bounding box center [173, 345] width 123 height 247
click at [68, 491] on div at bounding box center [44, 485] width 88 height 21
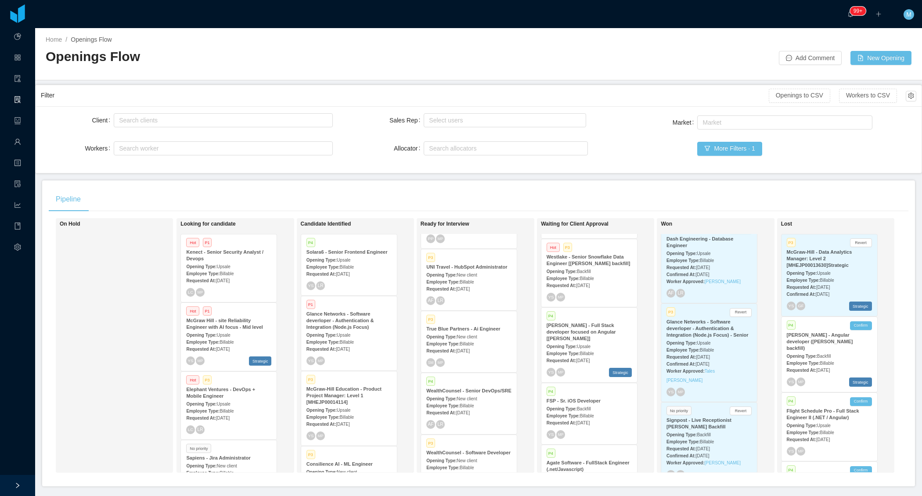
click at [329, 341] on strong "Employee Type:" at bounding box center [322, 342] width 33 height 5
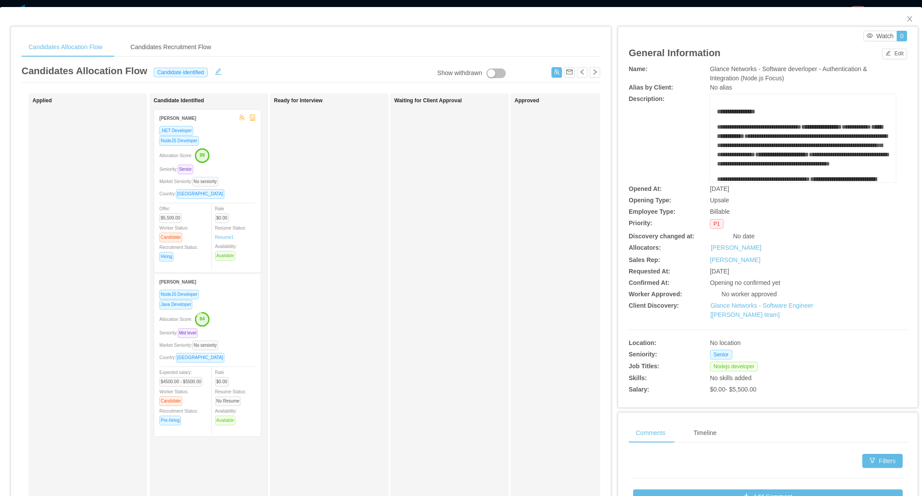
scroll to position [0, 284]
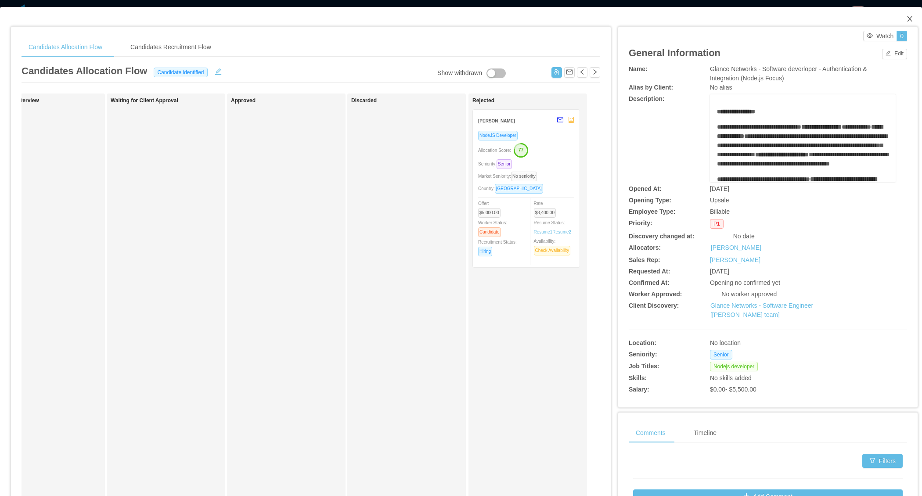
click at [910, 18] on icon "icon: close" at bounding box center [909, 18] width 5 height 5
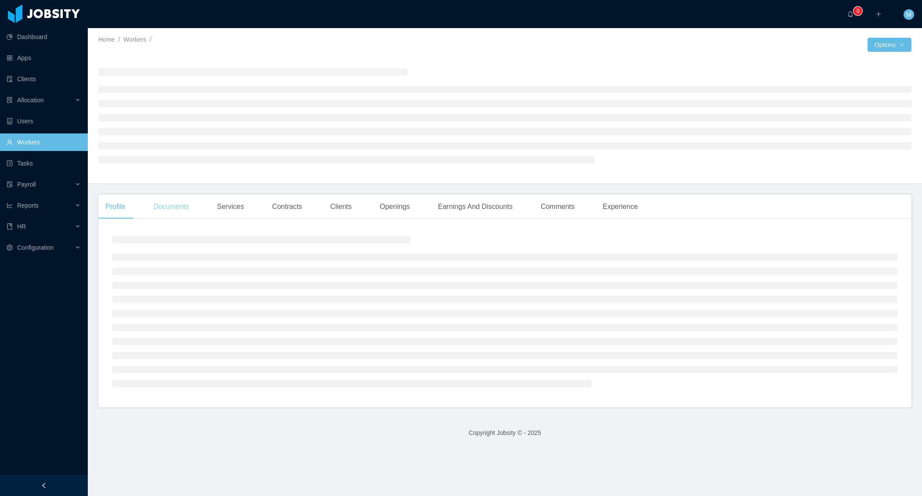
click at [179, 207] on div "Documents" at bounding box center [171, 206] width 50 height 25
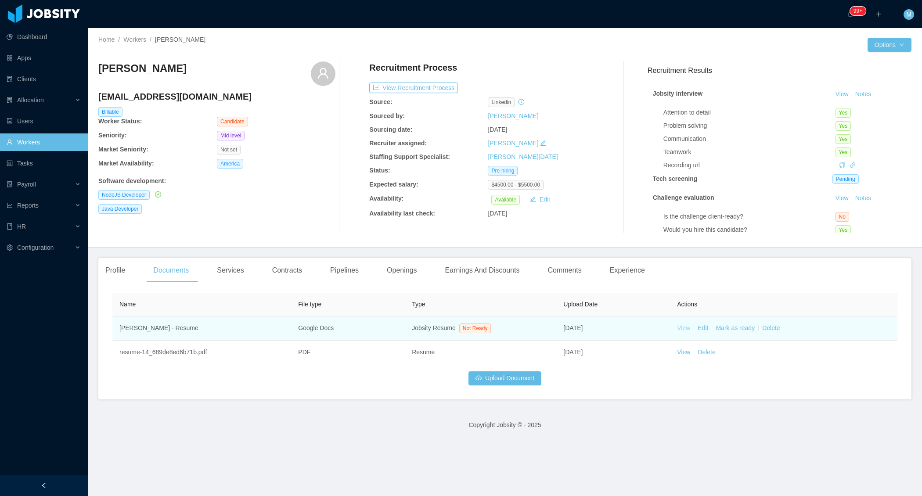
click at [682, 325] on link "View" at bounding box center [683, 327] width 13 height 7
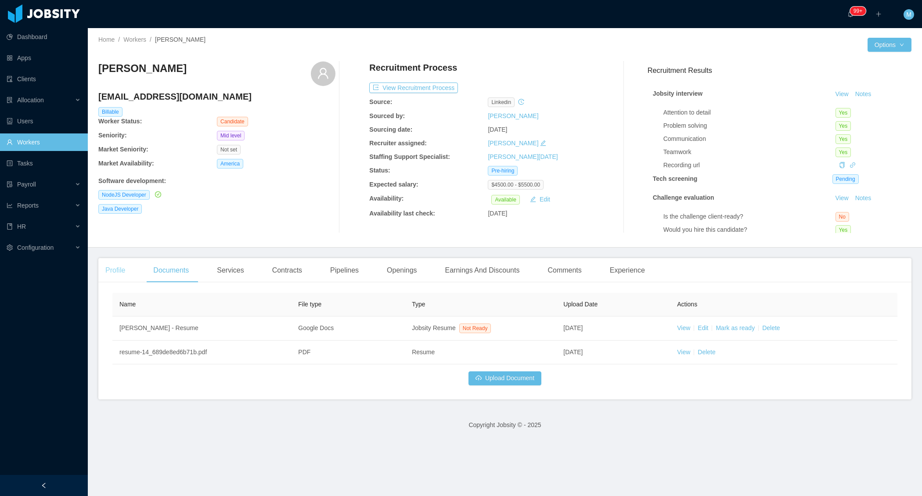
click at [113, 276] on div "Profile" at bounding box center [115, 270] width 34 height 25
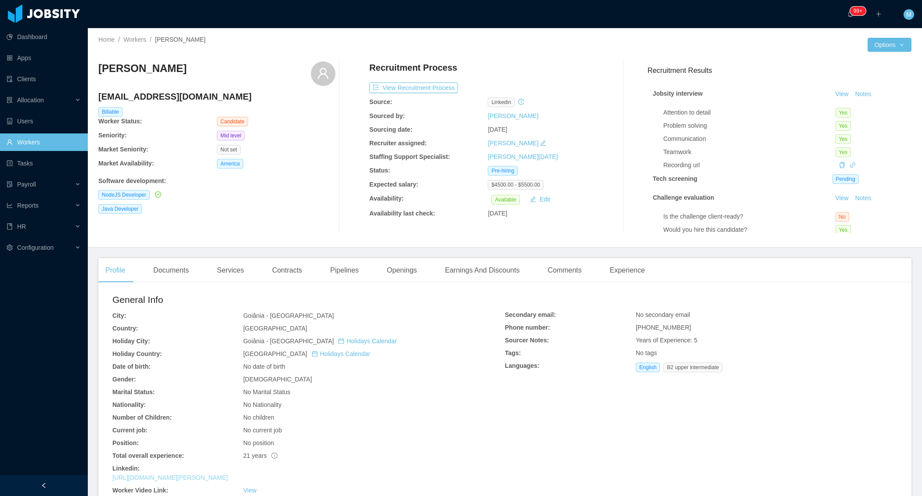
click at [191, 479] on link "[URL][DOMAIN_NAME][PERSON_NAME]" at bounding box center [169, 477] width 115 height 7
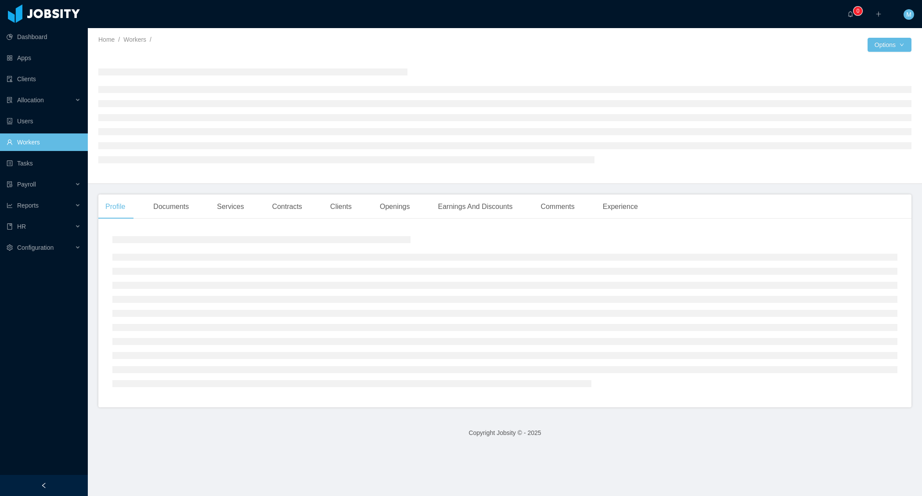
click at [54, 485] on div at bounding box center [44, 485] width 88 height 21
